Goal: Entertainment & Leisure: Consume media (video, audio)

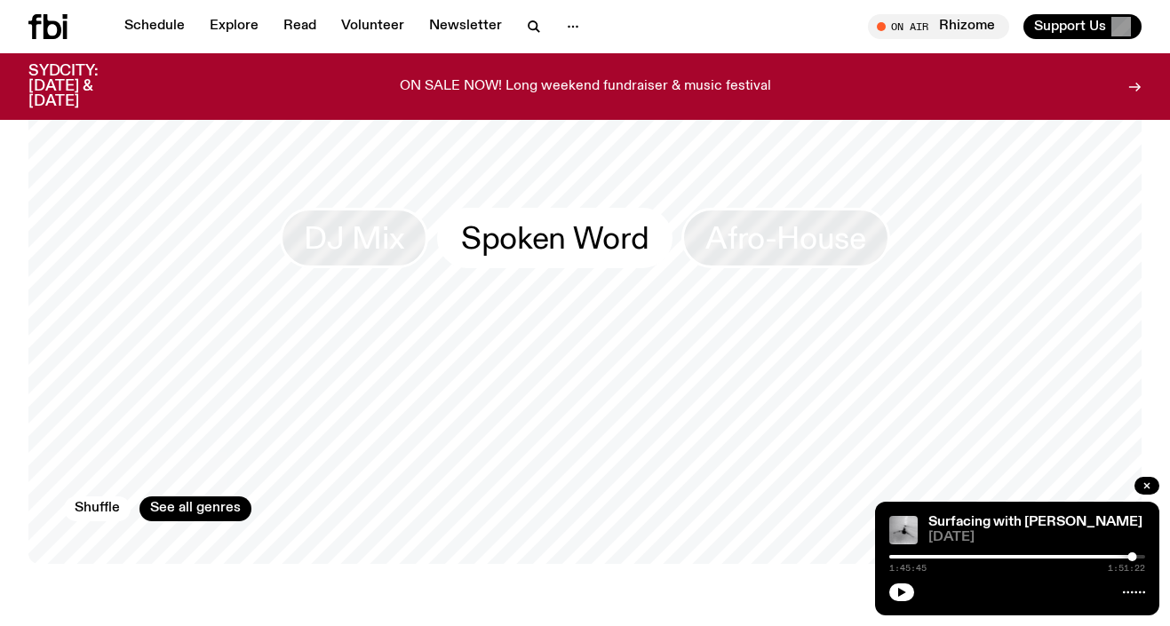
scroll to position [1593, 0]
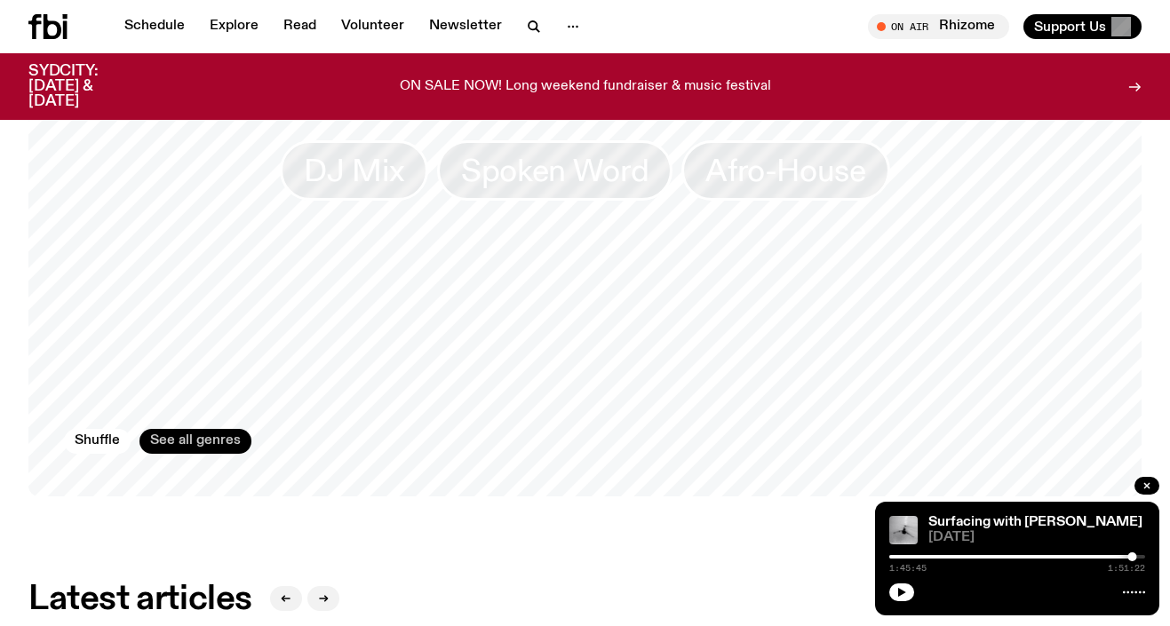
click at [179, 452] on link "See all genres" at bounding box center [195, 441] width 112 height 25
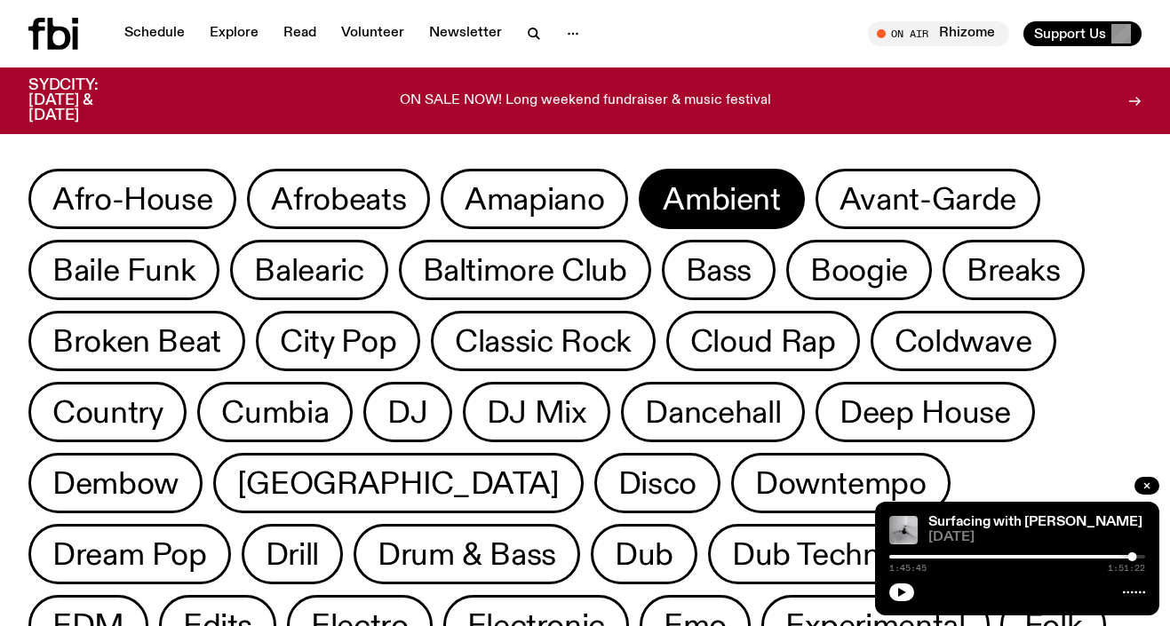
click at [722, 217] on span "Ambient" at bounding box center [720, 199] width 117 height 35
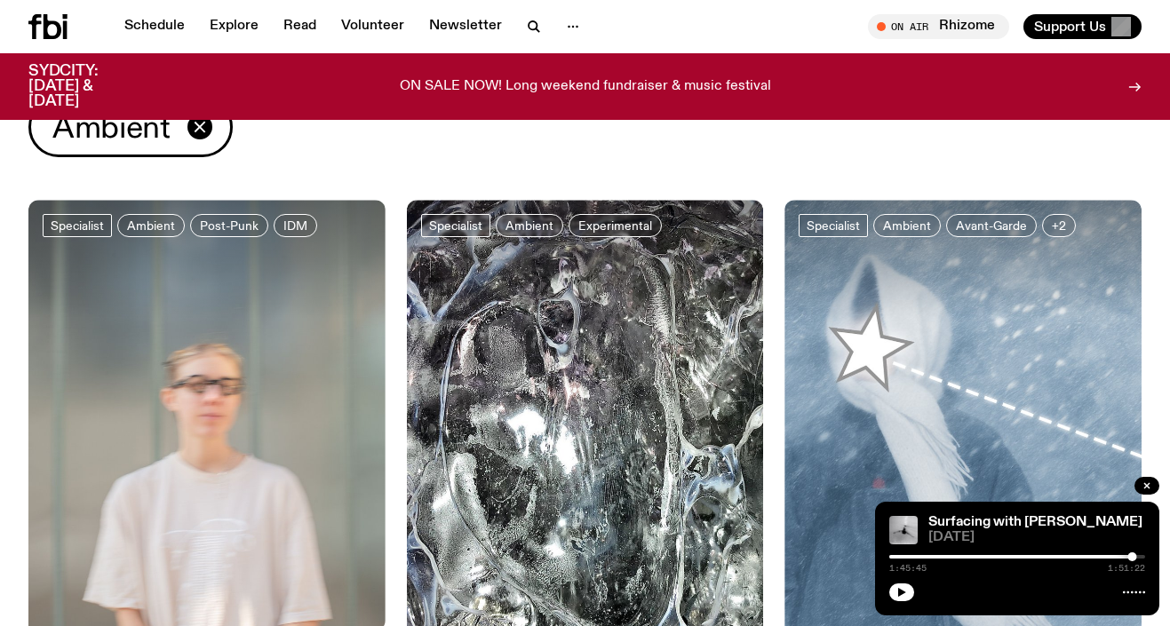
scroll to position [70, 0]
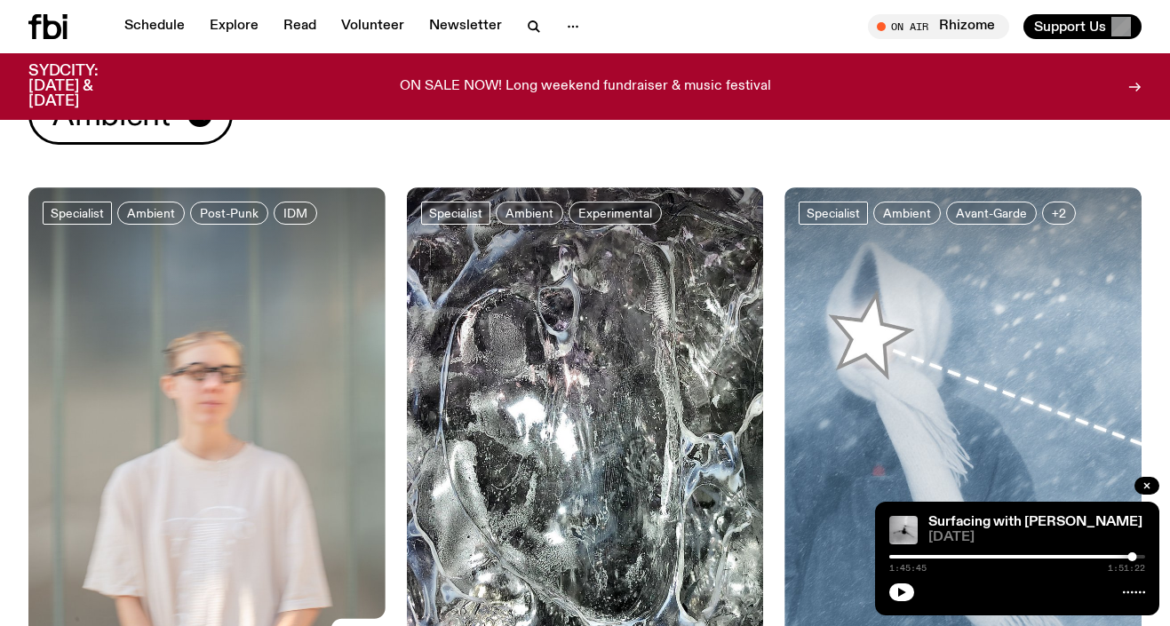
click at [197, 396] on img at bounding box center [206, 425] width 357 height 476
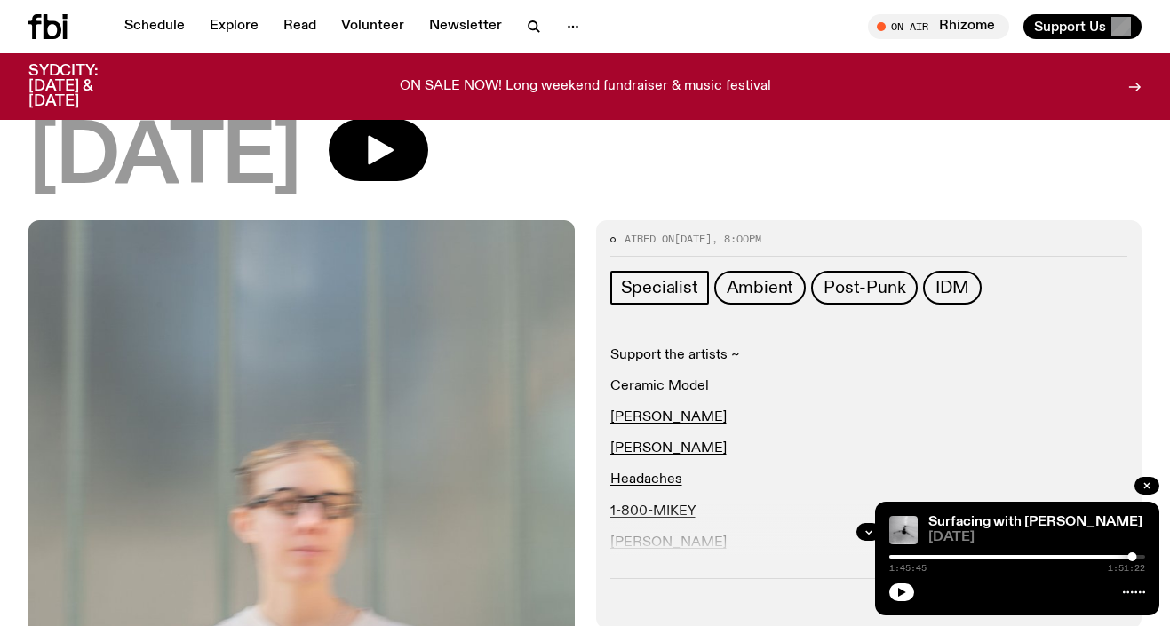
scroll to position [83, 0]
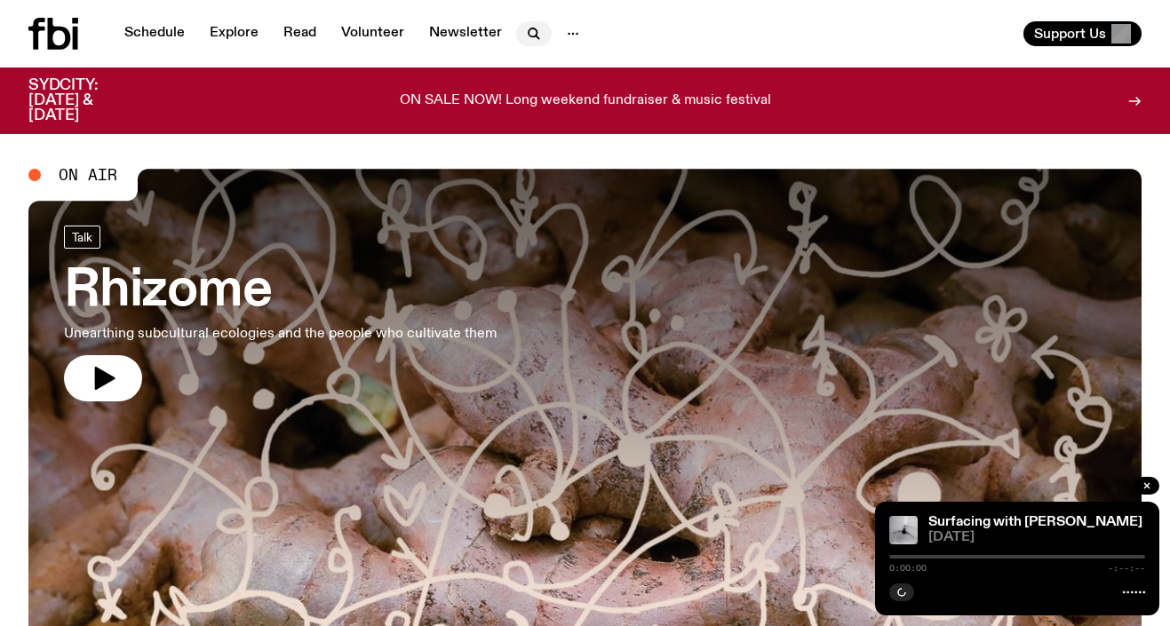
click at [527, 24] on icon "button" at bounding box center [533, 33] width 21 height 21
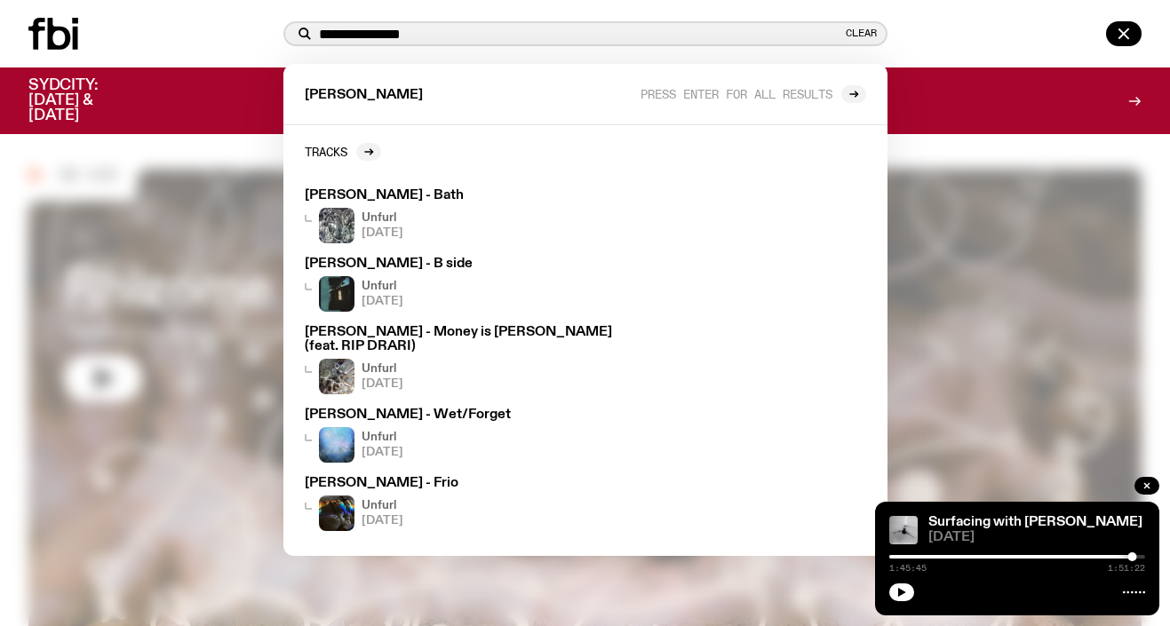
paste input "**********"
type input "**********"
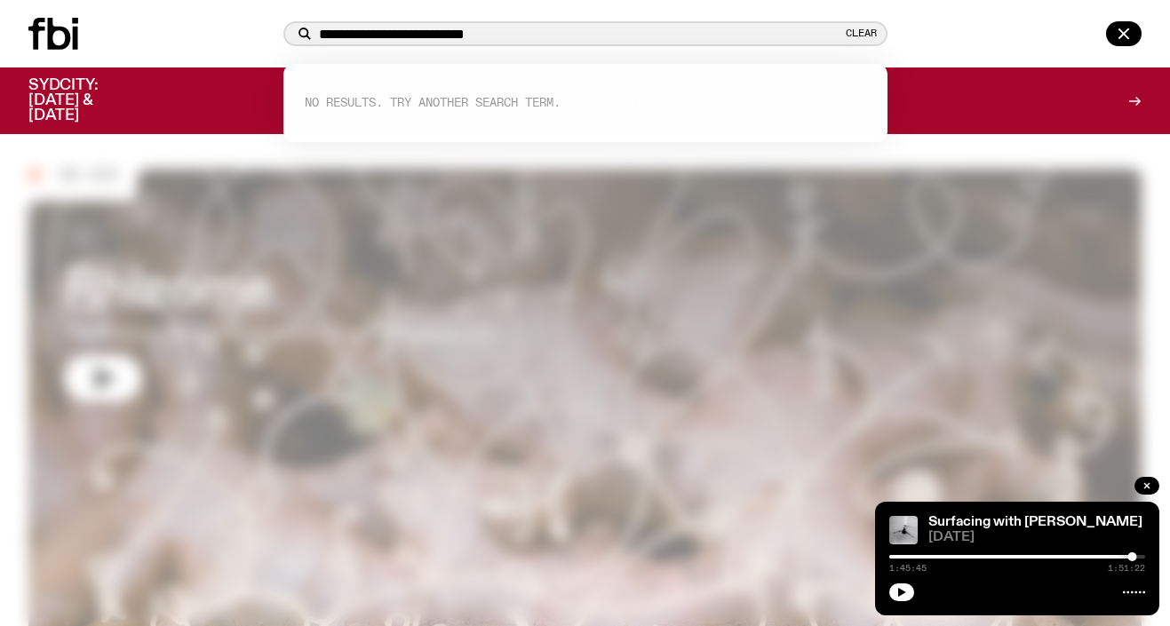
click at [535, 39] on input "**********" at bounding box center [580, 34] width 523 height 15
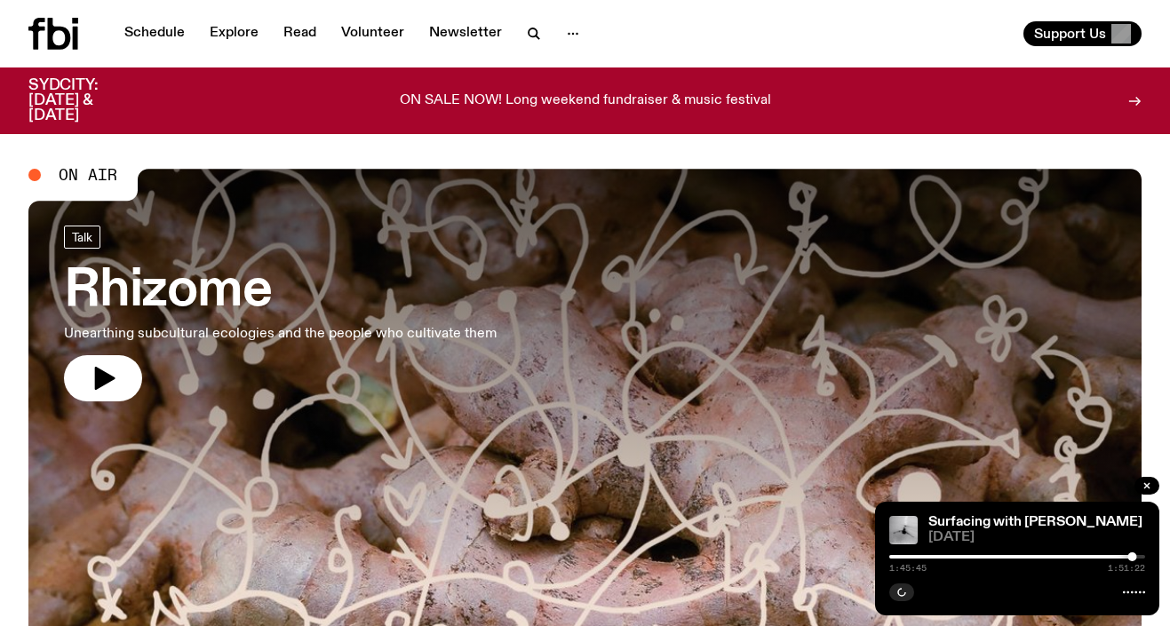
click at [276, 310] on h3 "Rhizome" at bounding box center [280, 291] width 432 height 50
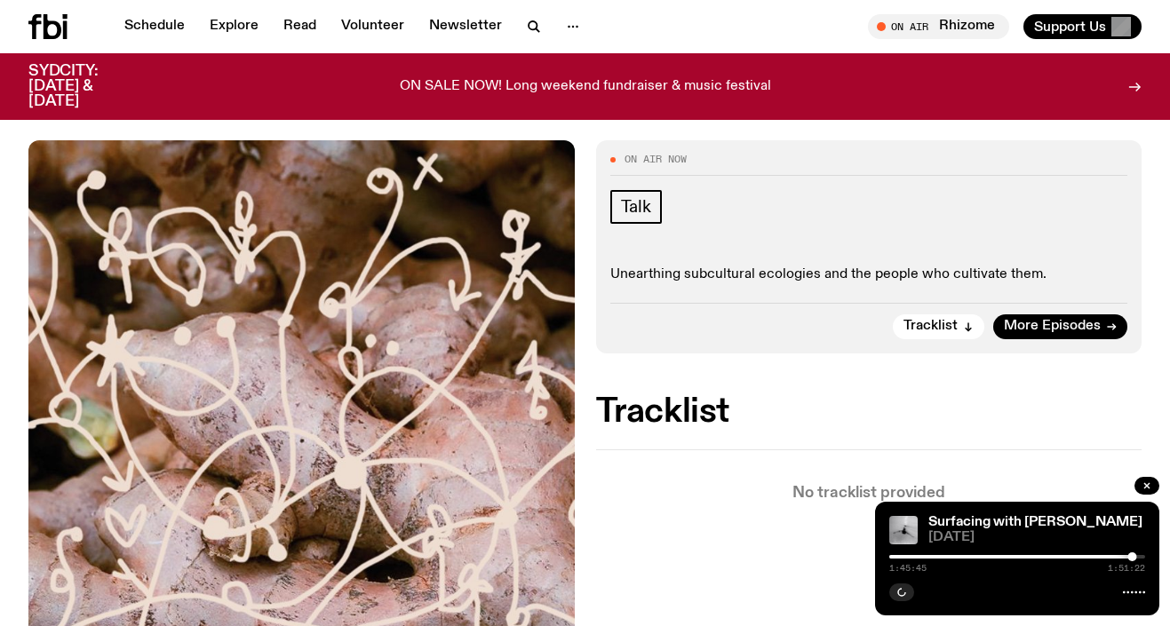
scroll to position [282, 0]
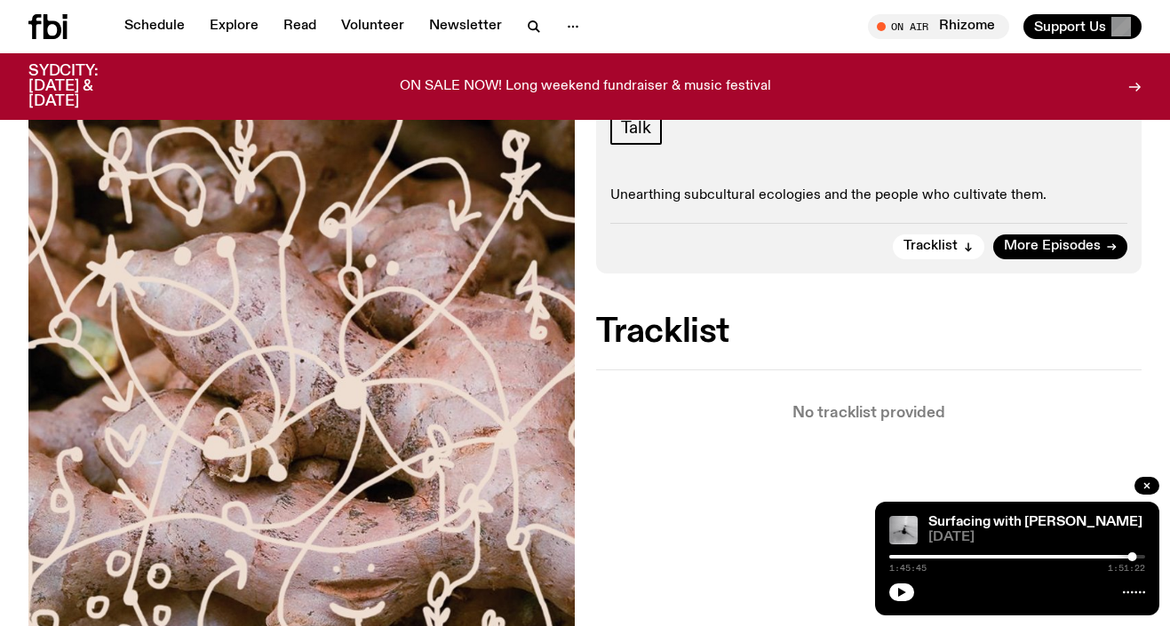
click at [1029, 230] on div "Tracklist More Episodes" at bounding box center [869, 241] width 518 height 36
click at [1030, 240] on span "More Episodes" at bounding box center [1051, 246] width 97 height 13
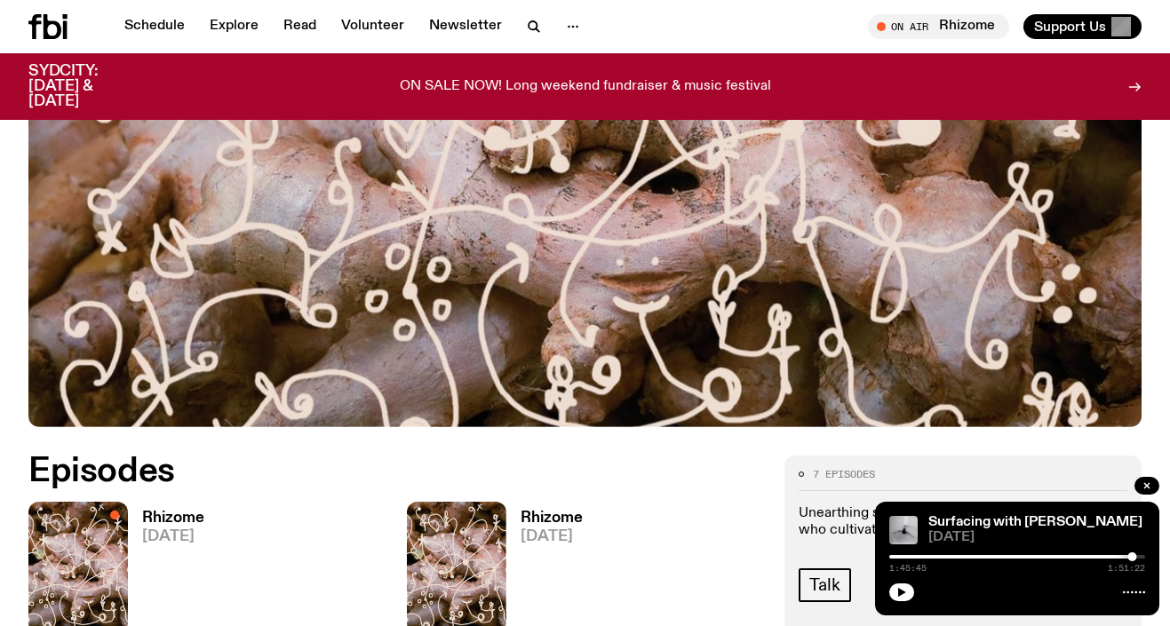
scroll to position [688, 0]
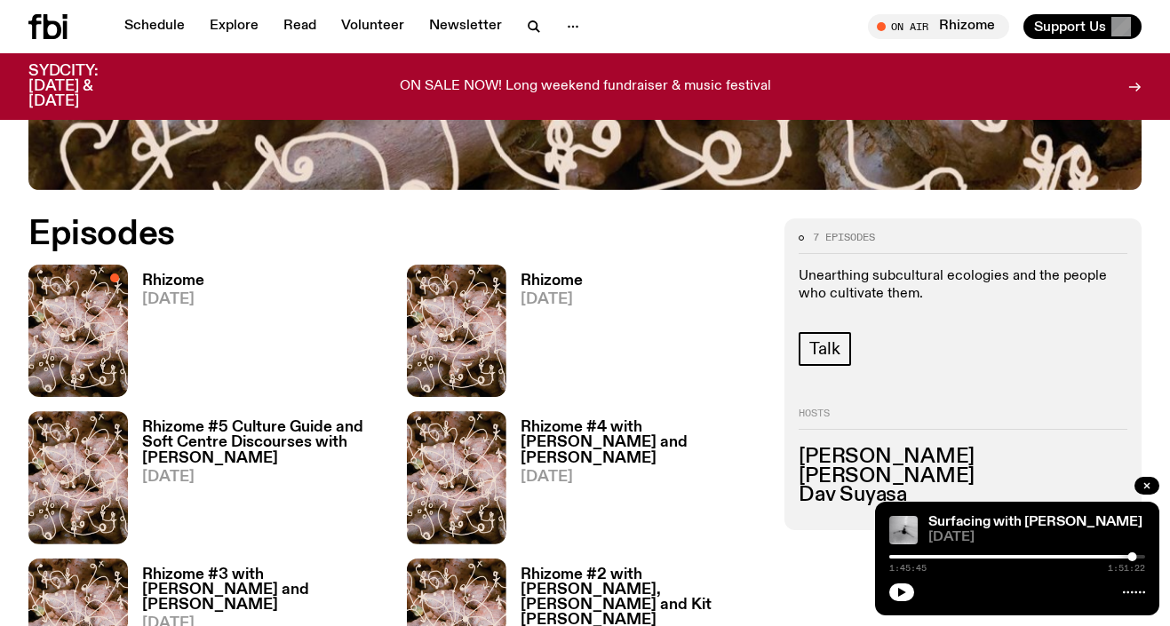
click at [553, 265] on div "Rhizome 06.09.25" at bounding box center [544, 331] width 76 height 132
click at [553, 269] on div "Rhizome 06.09.25" at bounding box center [544, 331] width 76 height 132
click at [552, 274] on h3 "Rhizome" at bounding box center [551, 281] width 62 height 15
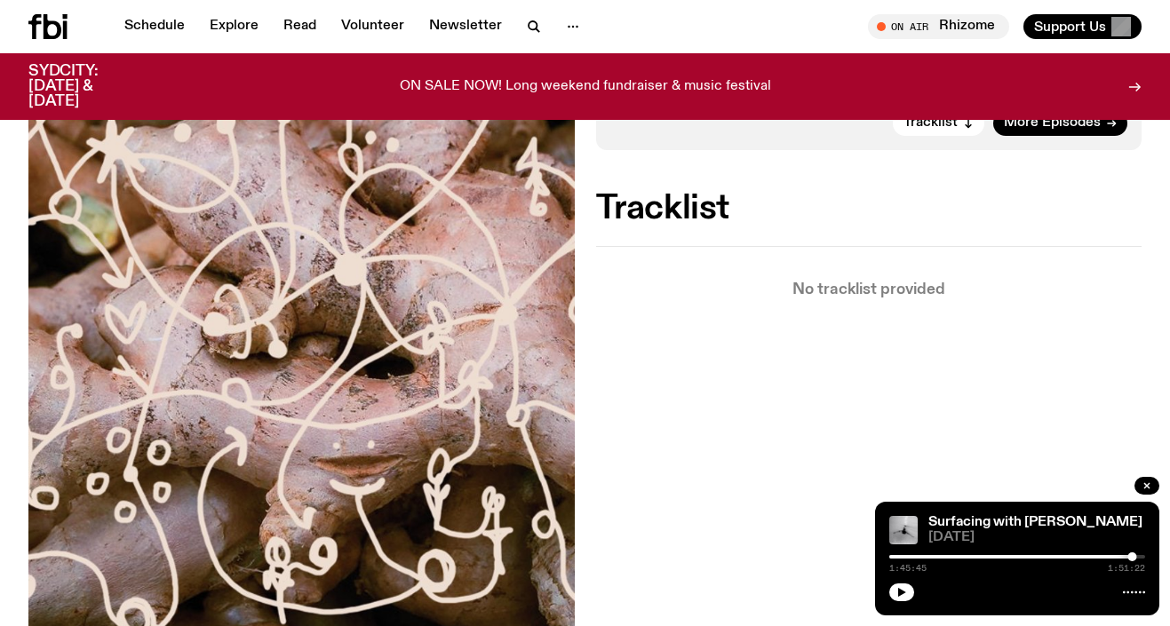
scroll to position [408, 0]
